Goal: Task Accomplishment & Management: Manage account settings

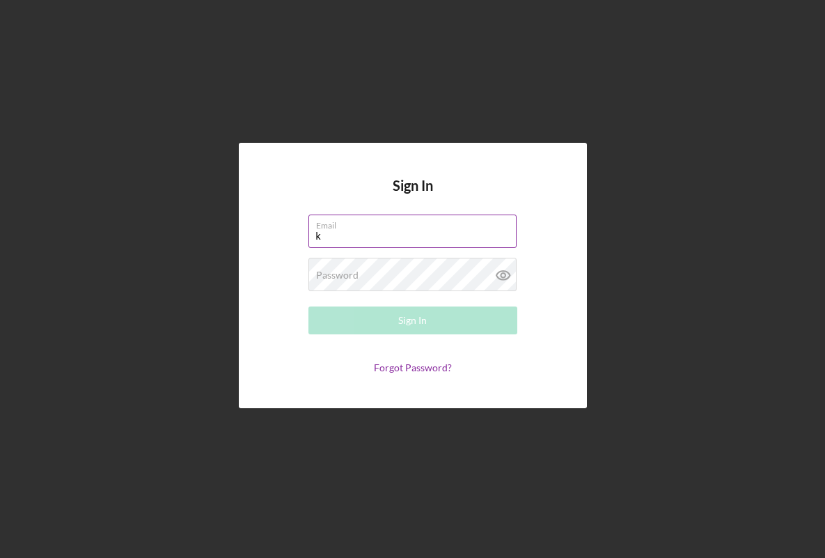
type input "[EMAIL_ADDRESS][DOMAIN_NAME]"
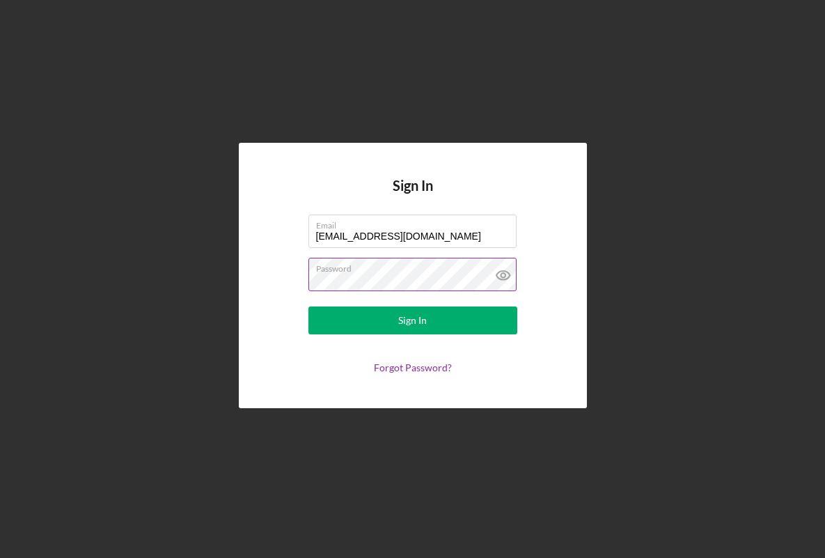
click at [505, 272] on icon at bounding box center [503, 275] width 35 height 35
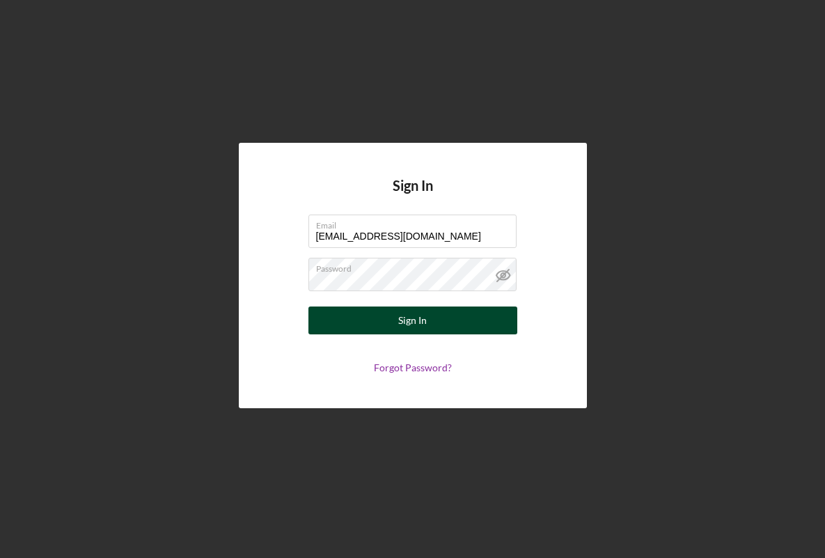
click at [426, 324] on button "Sign In" at bounding box center [412, 320] width 209 height 28
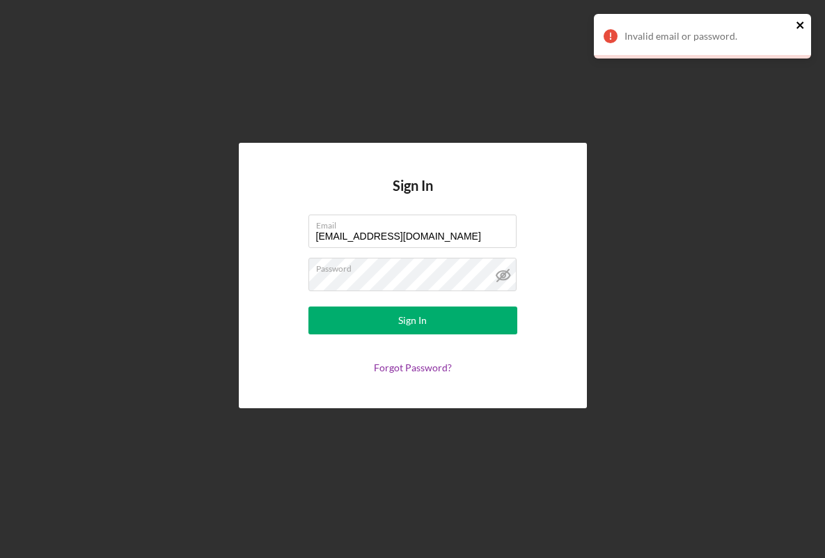
click at [802, 28] on icon "close" at bounding box center [799, 25] width 7 height 7
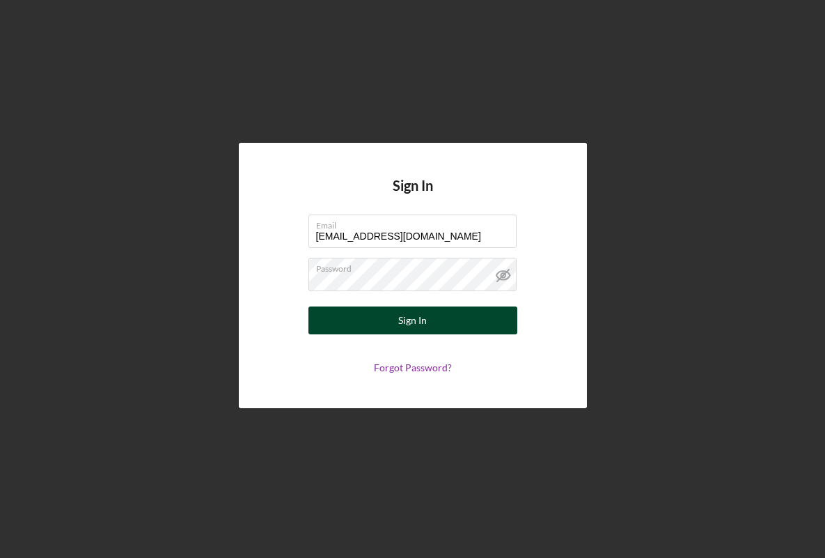
click at [337, 310] on button "Sign In" at bounding box center [412, 320] width 209 height 28
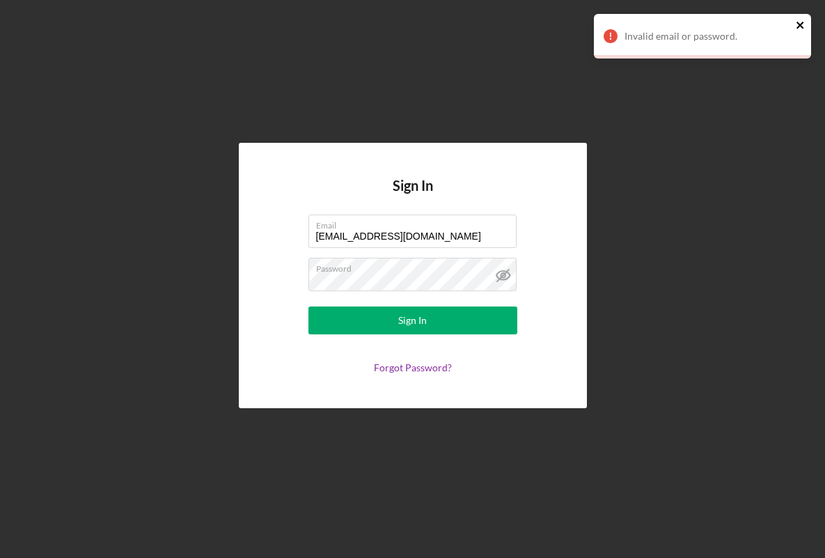
click at [796, 22] on icon "close" at bounding box center [801, 24] width 10 height 11
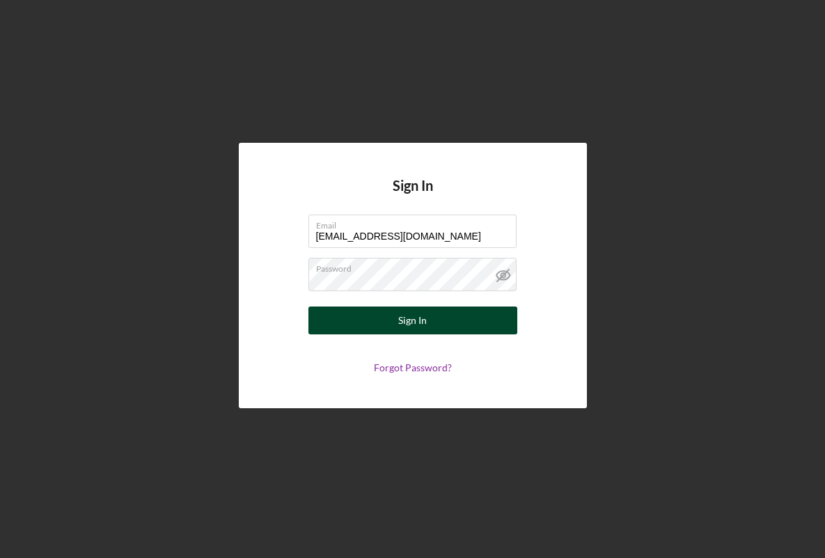
click at [337, 315] on button "Sign In" at bounding box center [412, 320] width 209 height 28
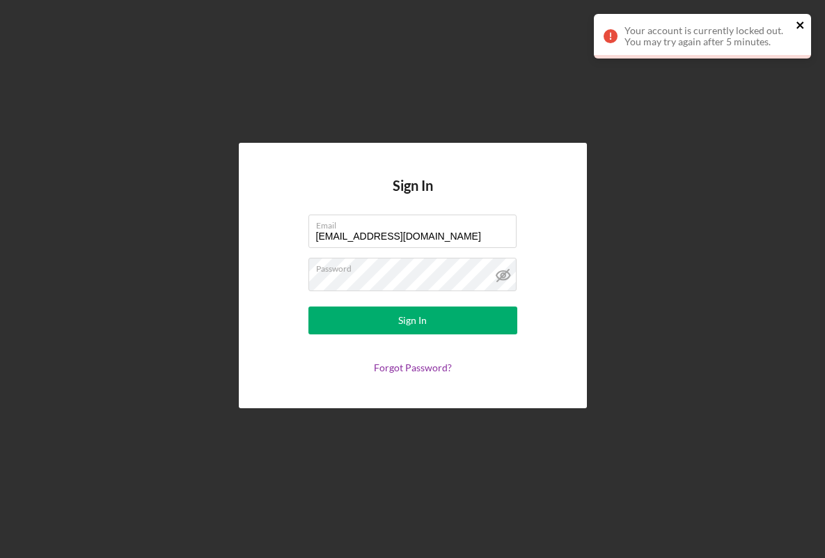
click at [801, 24] on icon "close" at bounding box center [799, 25] width 7 height 7
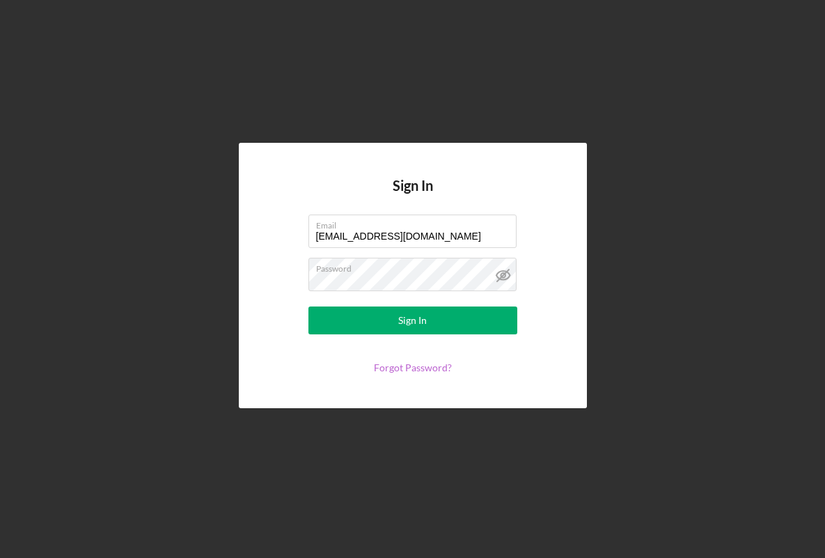
click at [395, 370] on link "Forgot Password?" at bounding box center [413, 367] width 78 height 12
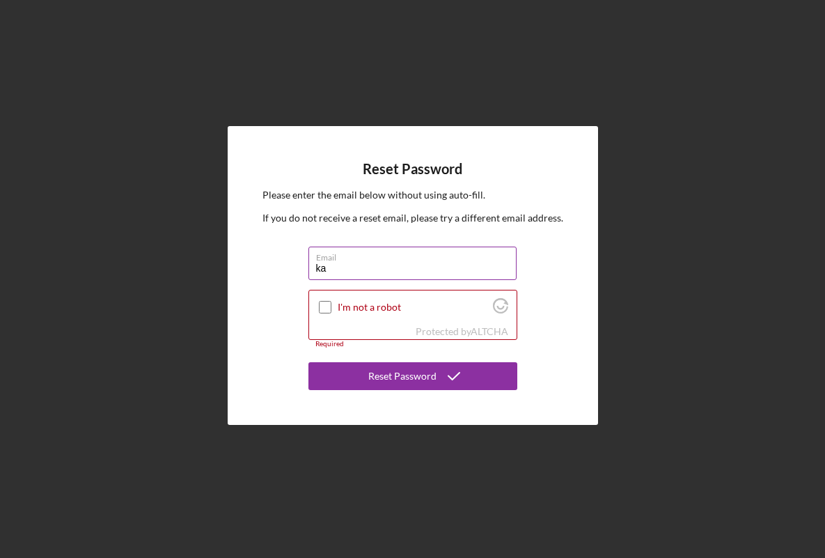
type input "[EMAIL_ADDRESS][DOMAIN_NAME]"
click at [324, 309] on input "I'm not a robot" at bounding box center [325, 307] width 13 height 13
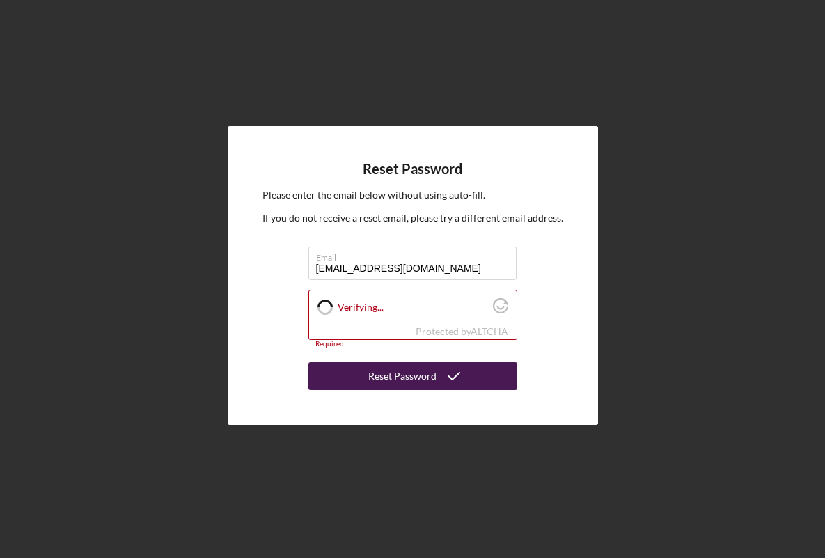
checkbox input "true"
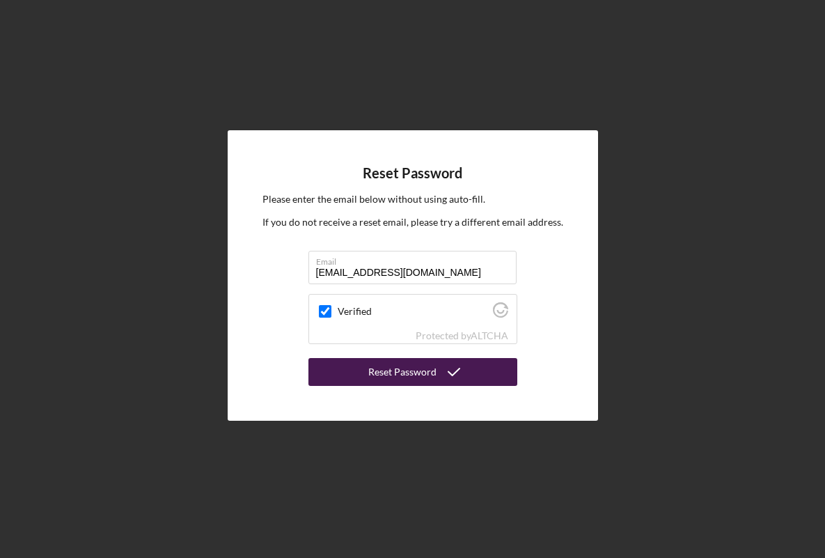
click at [379, 377] on div "Reset Password" at bounding box center [402, 372] width 68 height 28
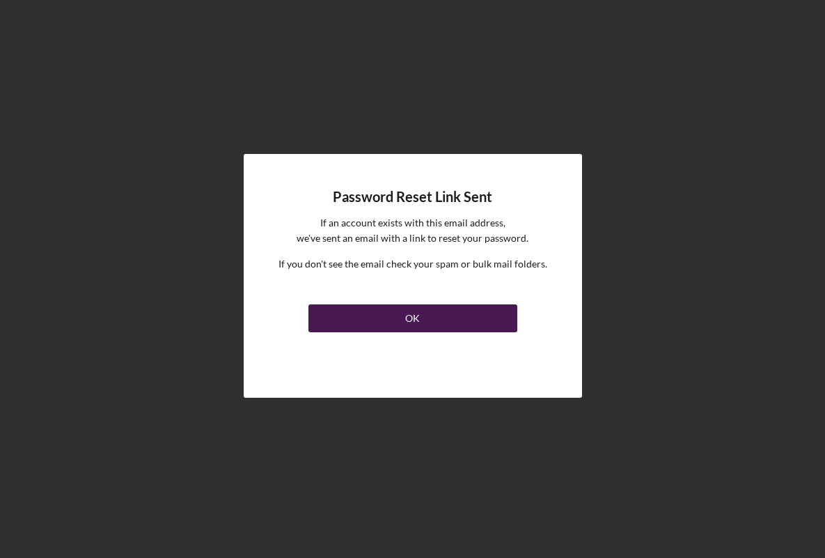
click at [381, 327] on button "OK" at bounding box center [412, 318] width 209 height 28
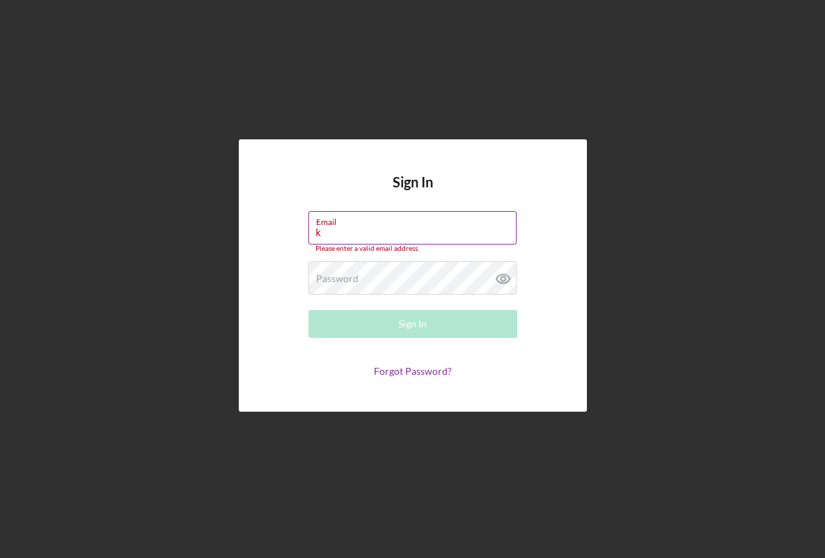
type input "[EMAIL_ADDRESS][DOMAIN_NAME]"
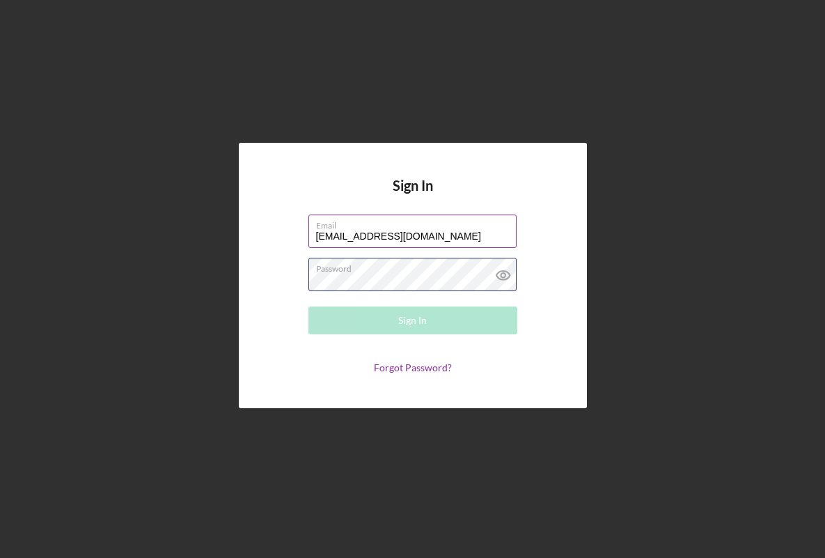
click at [437, 263] on div "Password Required" at bounding box center [412, 275] width 209 height 35
